Goal: Find specific page/section: Find specific page/section

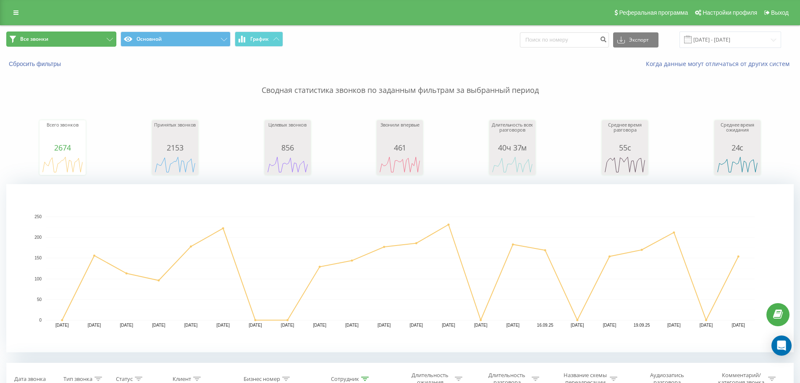
click at [34, 41] on span "Все звонки" at bounding box center [34, 39] width 28 height 7
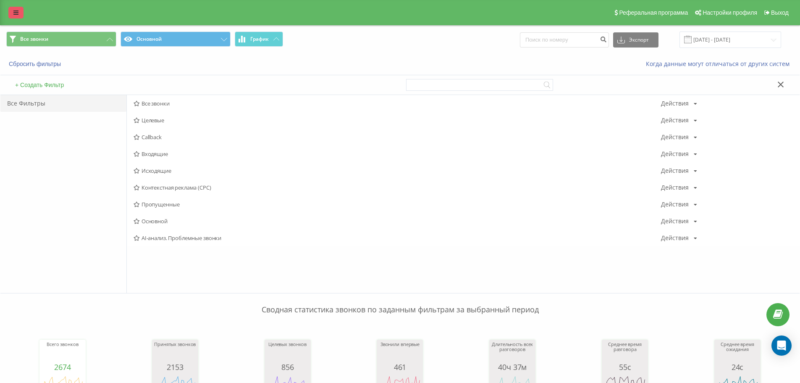
click at [15, 11] on icon at bounding box center [15, 13] width 5 height 6
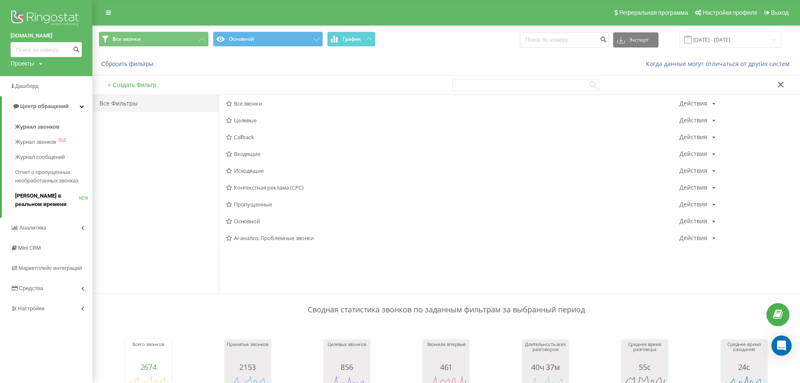
click at [39, 200] on span "[PERSON_NAME] в реальном времени" at bounding box center [47, 200] width 64 height 17
